Goal: Task Accomplishment & Management: Complete application form

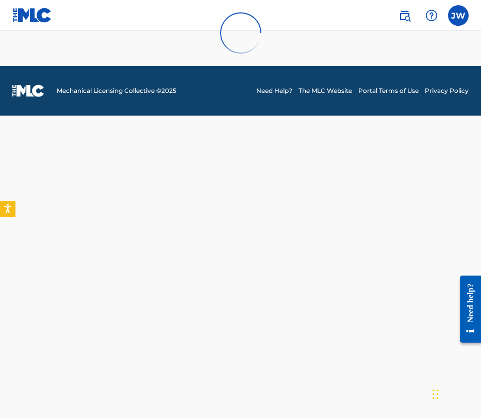
click at [464, 18] on div at bounding box center [240, 33] width 481 height 66
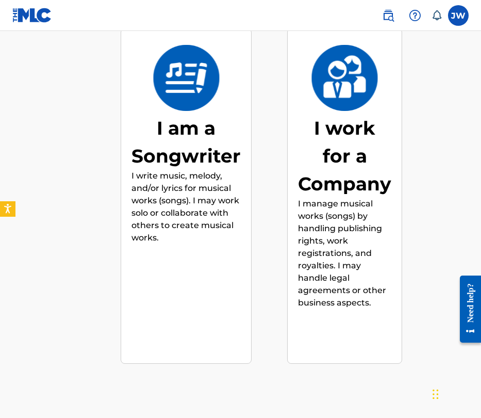
scroll to position [197, 0]
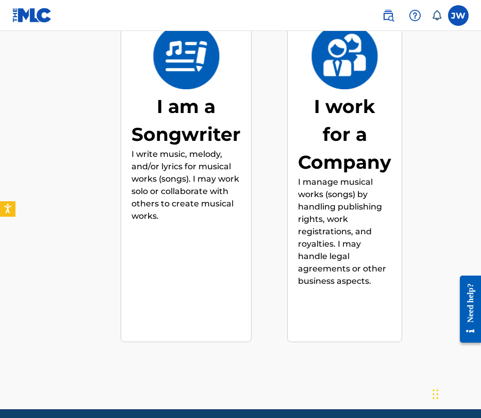
click at [183, 132] on div "I am a Songwriter" at bounding box center [186, 120] width 109 height 56
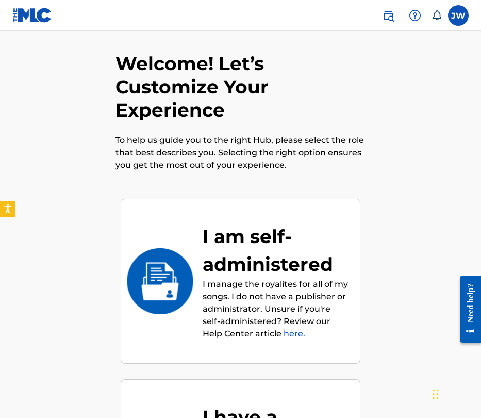
scroll to position [0, 0]
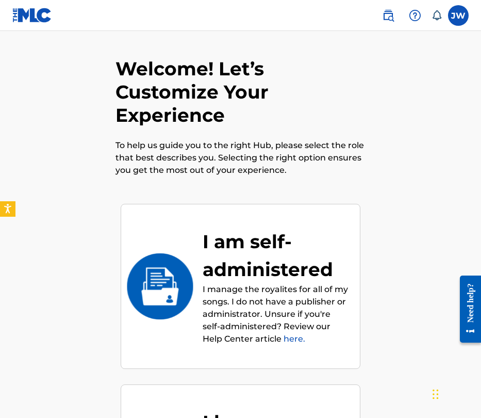
click at [178, 281] on img at bounding box center [160, 286] width 68 height 66
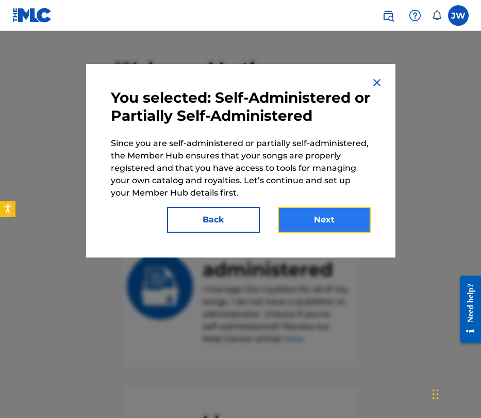
click at [319, 216] on button "Next" at bounding box center [324, 220] width 93 height 26
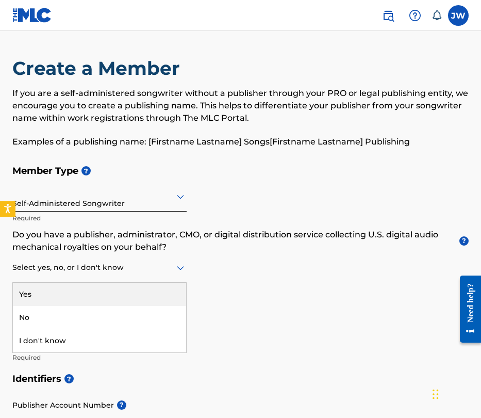
click at [131, 265] on div at bounding box center [99, 267] width 174 height 13
click at [29, 295] on div "Yes" at bounding box center [99, 294] width 173 height 23
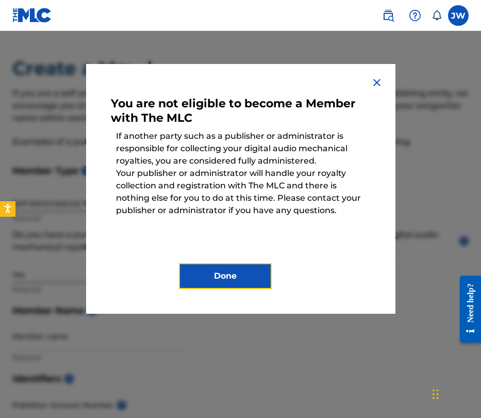
click at [227, 281] on button "Done" at bounding box center [225, 276] width 93 height 26
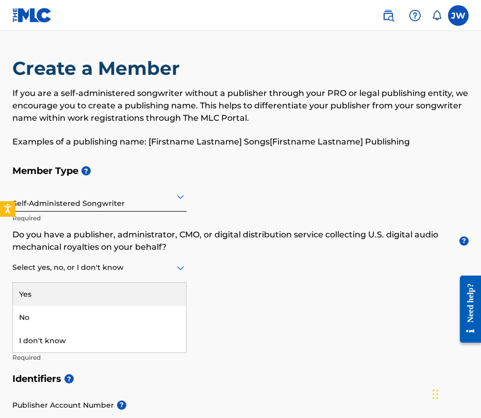
click at [180, 269] on icon at bounding box center [180, 268] width 7 height 4
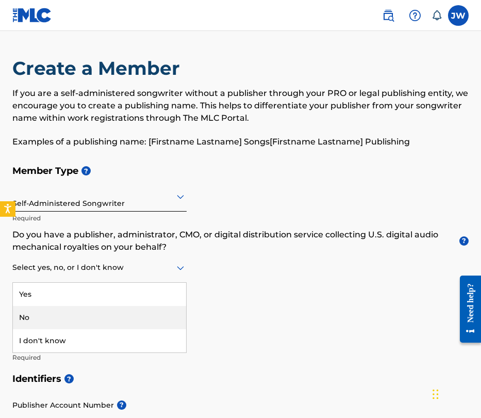
click at [50, 315] on div "No" at bounding box center [99, 317] width 173 height 23
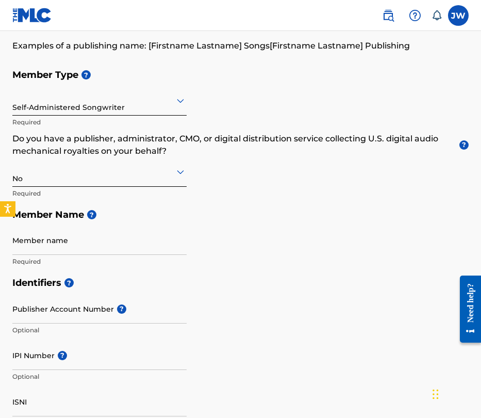
scroll to position [180, 0]
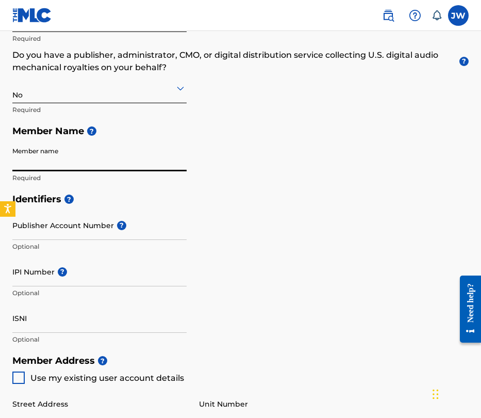
click at [66, 155] on input "Member name" at bounding box center [99, 156] width 174 height 29
type input "[PERSON_NAME]"
type input "[STREET_ADDRESS][PERSON_NAME]"
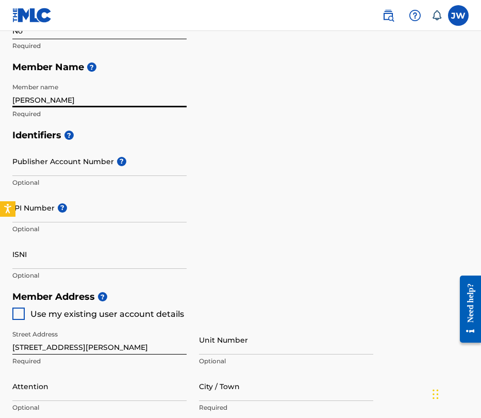
scroll to position [246, 0]
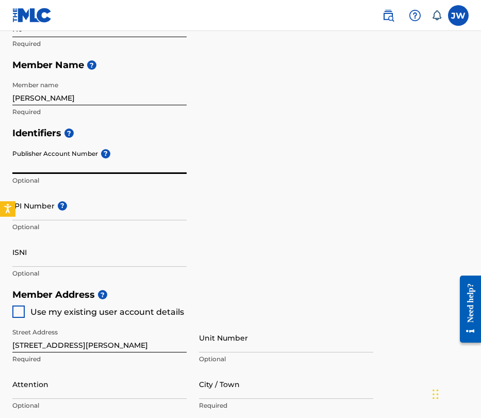
click at [99, 159] on input "Publisher Account Number ?" at bounding box center [99, 158] width 174 height 29
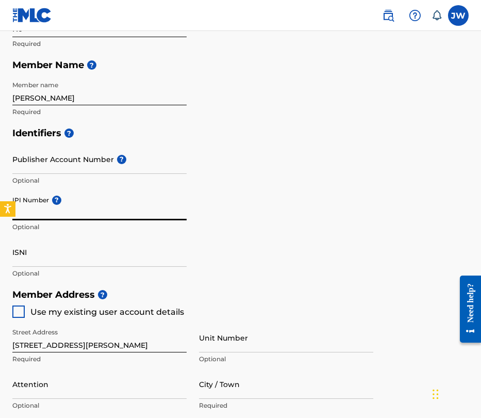
click at [39, 214] on input "IPI Number ?" at bounding box center [99, 205] width 174 height 29
paste input "00555861324"
type input "00555861324"
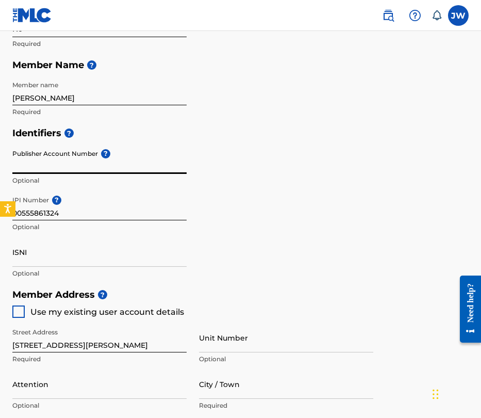
click at [46, 169] on input "Publisher Account Number ?" at bounding box center [99, 158] width 174 height 29
click at [53, 168] on input "Publisher Account Number ?" at bounding box center [99, 158] width 174 height 29
paste input "383010"
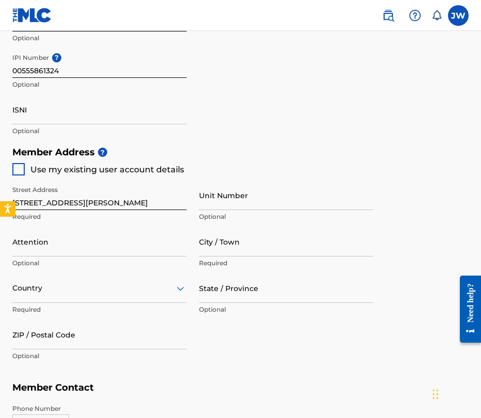
scroll to position [398, 0]
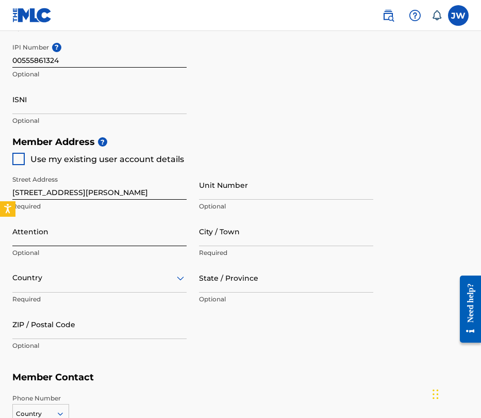
type input "383010"
click at [63, 237] on input "Attention" at bounding box center [99, 231] width 174 height 29
type input "[PERSON_NAME]"
type input "[GEOGRAPHIC_DATA]"
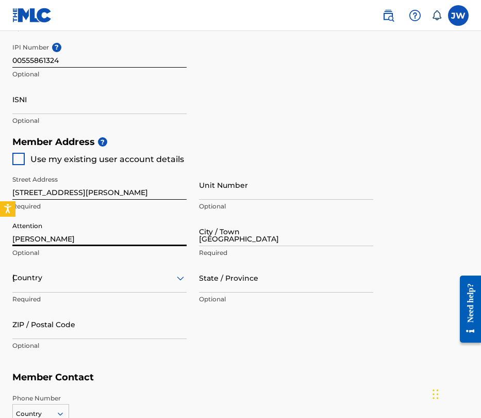
type input "[US_STATE]"
type input "37043"
type input "615"
type input "4234362"
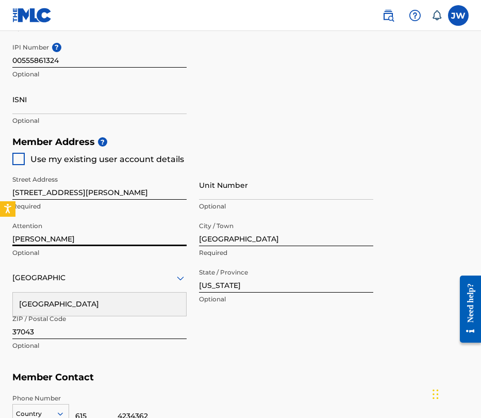
click at [63, 303] on div "[GEOGRAPHIC_DATA]" at bounding box center [99, 303] width 173 height 23
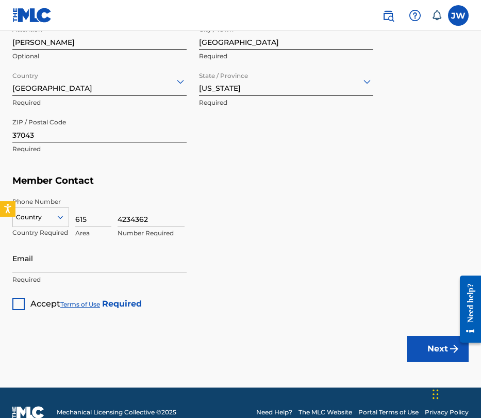
scroll to position [603, 0]
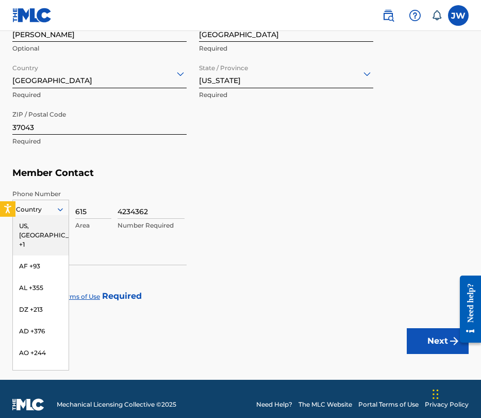
click at [55, 209] on div at bounding box center [41, 209] width 56 height 11
click at [39, 223] on div "US, [GEOGRAPHIC_DATA] +1" at bounding box center [41, 235] width 56 height 40
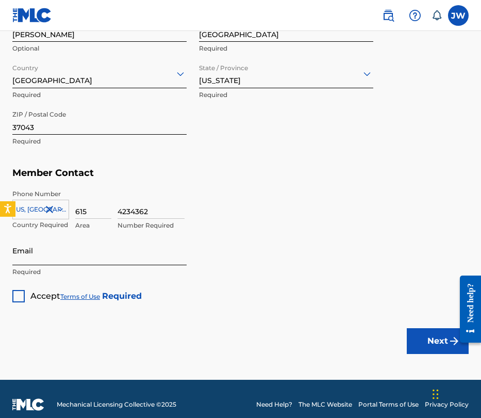
click at [57, 257] on input "Email" at bounding box center [99, 250] width 174 height 29
type input "[EMAIL_ADDRESS][DOMAIN_NAME]"
click at [19, 297] on div at bounding box center [18, 296] width 12 height 12
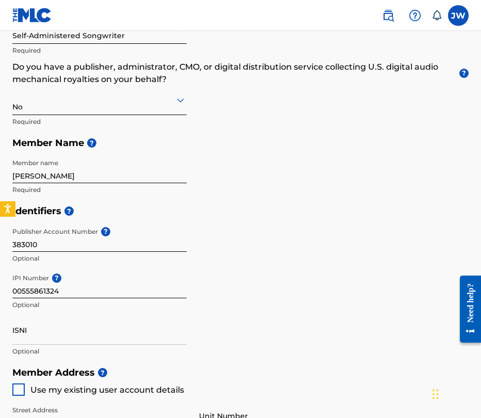
scroll to position [163, 0]
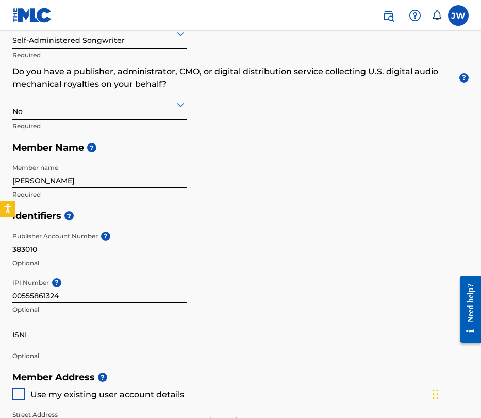
click at [34, 340] on input "ISNI" at bounding box center [99, 334] width 174 height 29
drag, startPoint x: 27, startPoint y: 332, endPoint x: 11, endPoint y: 329, distance: 16.3
click at [11, 329] on div "Create a Member If you are a self-administered songwriter without a publisher t…" at bounding box center [240, 318] width 481 height 848
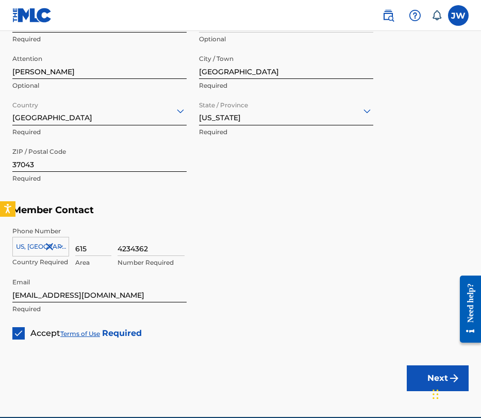
scroll to position [567, 0]
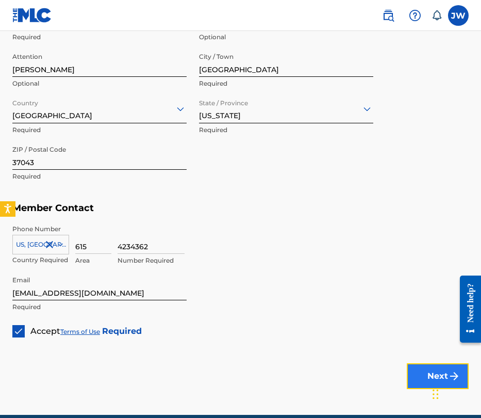
click at [420, 372] on button "Next" at bounding box center [438, 376] width 62 height 26
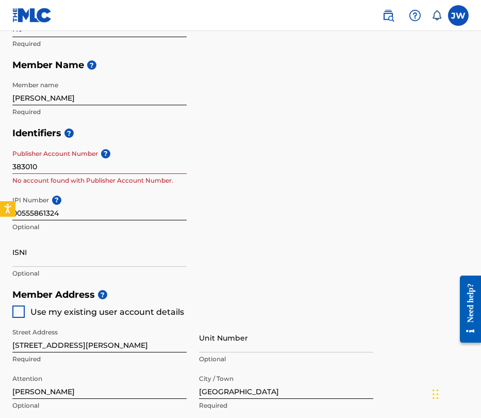
scroll to position [239, 0]
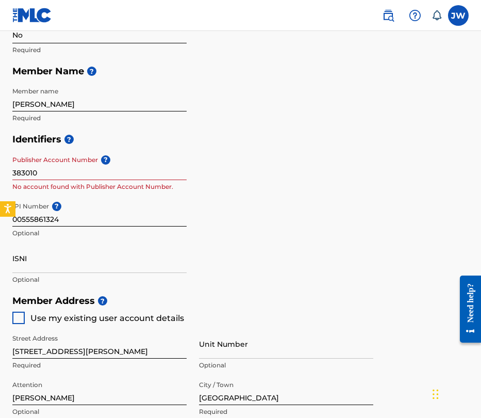
click at [52, 173] on input "383010" at bounding box center [99, 165] width 174 height 29
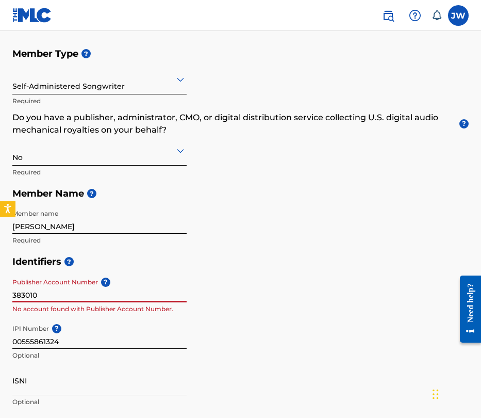
scroll to position [106, 0]
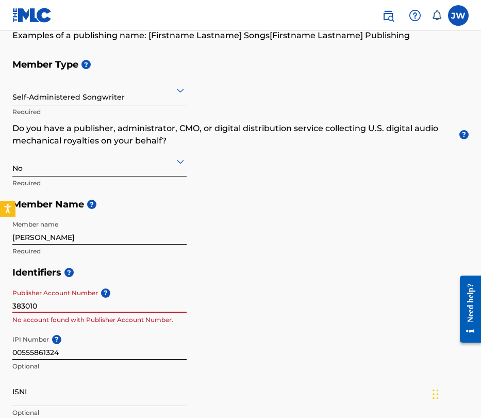
drag, startPoint x: 45, startPoint y: 306, endPoint x: 12, endPoint y: 302, distance: 32.8
click at [12, 302] on input "383010" at bounding box center [99, 298] width 174 height 29
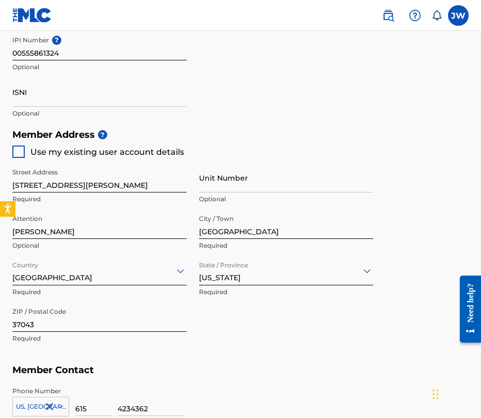
scroll to position [573, 0]
